Goal: Task Accomplishment & Management: Use online tool/utility

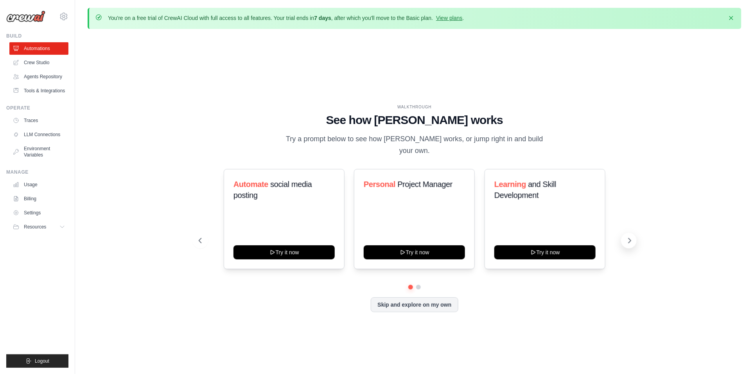
click at [632, 233] on button at bounding box center [629, 241] width 16 height 16
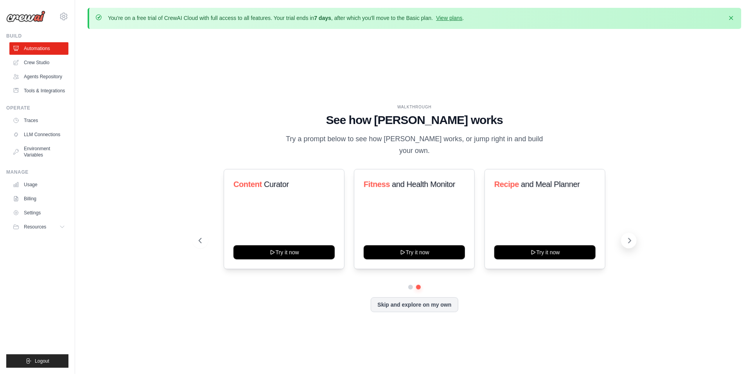
click at [632, 233] on button at bounding box center [629, 241] width 16 height 16
click at [633, 233] on button at bounding box center [629, 241] width 16 height 16
click at [632, 233] on button at bounding box center [629, 241] width 16 height 16
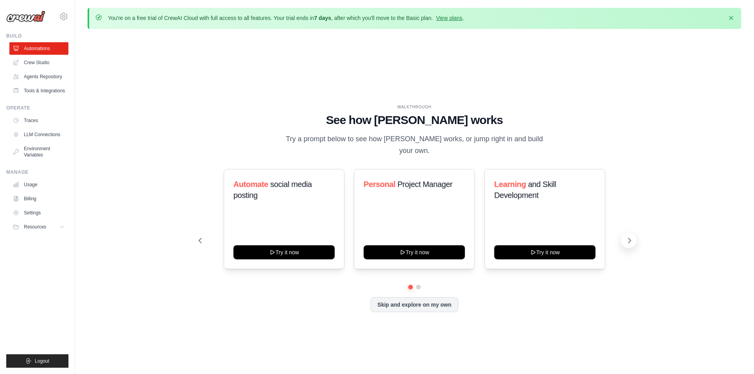
click at [632, 233] on button at bounding box center [629, 241] width 16 height 16
click at [630, 233] on button at bounding box center [629, 241] width 16 height 16
click at [630, 237] on icon at bounding box center [630, 241] width 8 height 8
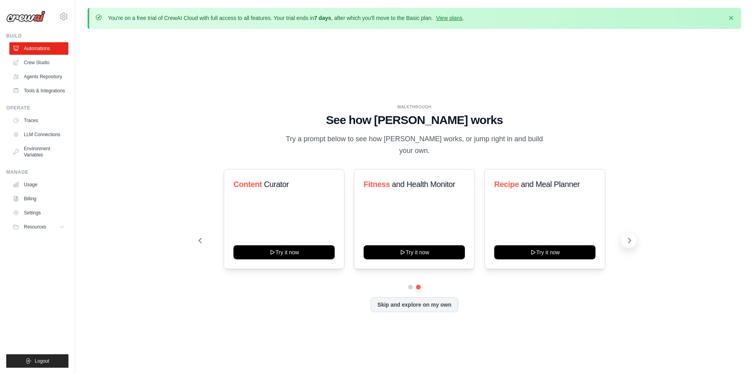
click at [629, 237] on icon at bounding box center [630, 241] width 8 height 8
click at [17, 61] on icon at bounding box center [16, 62] width 5 height 5
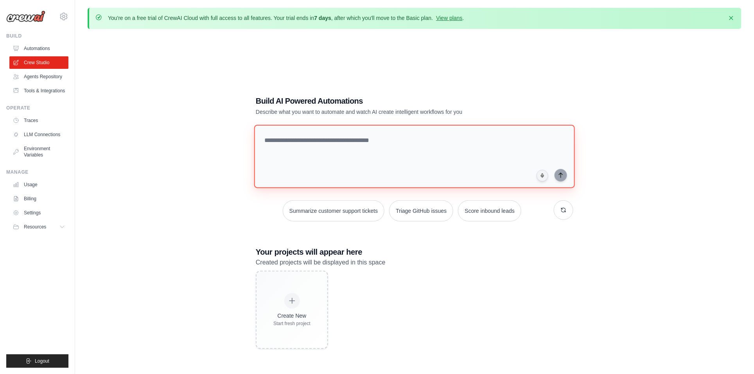
click at [358, 134] on textarea at bounding box center [414, 156] width 321 height 63
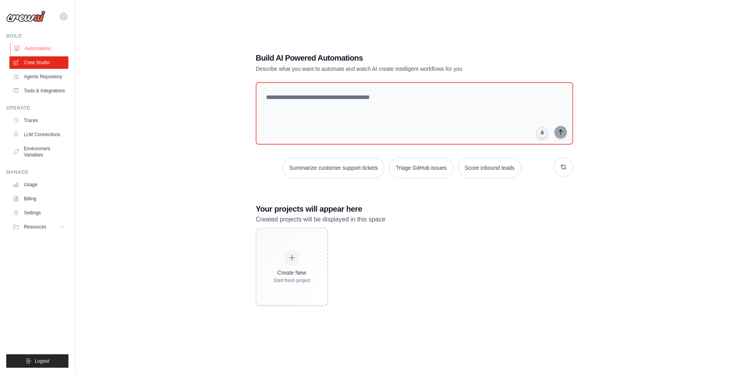
click at [37, 53] on link "Automations" at bounding box center [39, 48] width 59 height 13
